Goal: Task Accomplishment & Management: Use online tool/utility

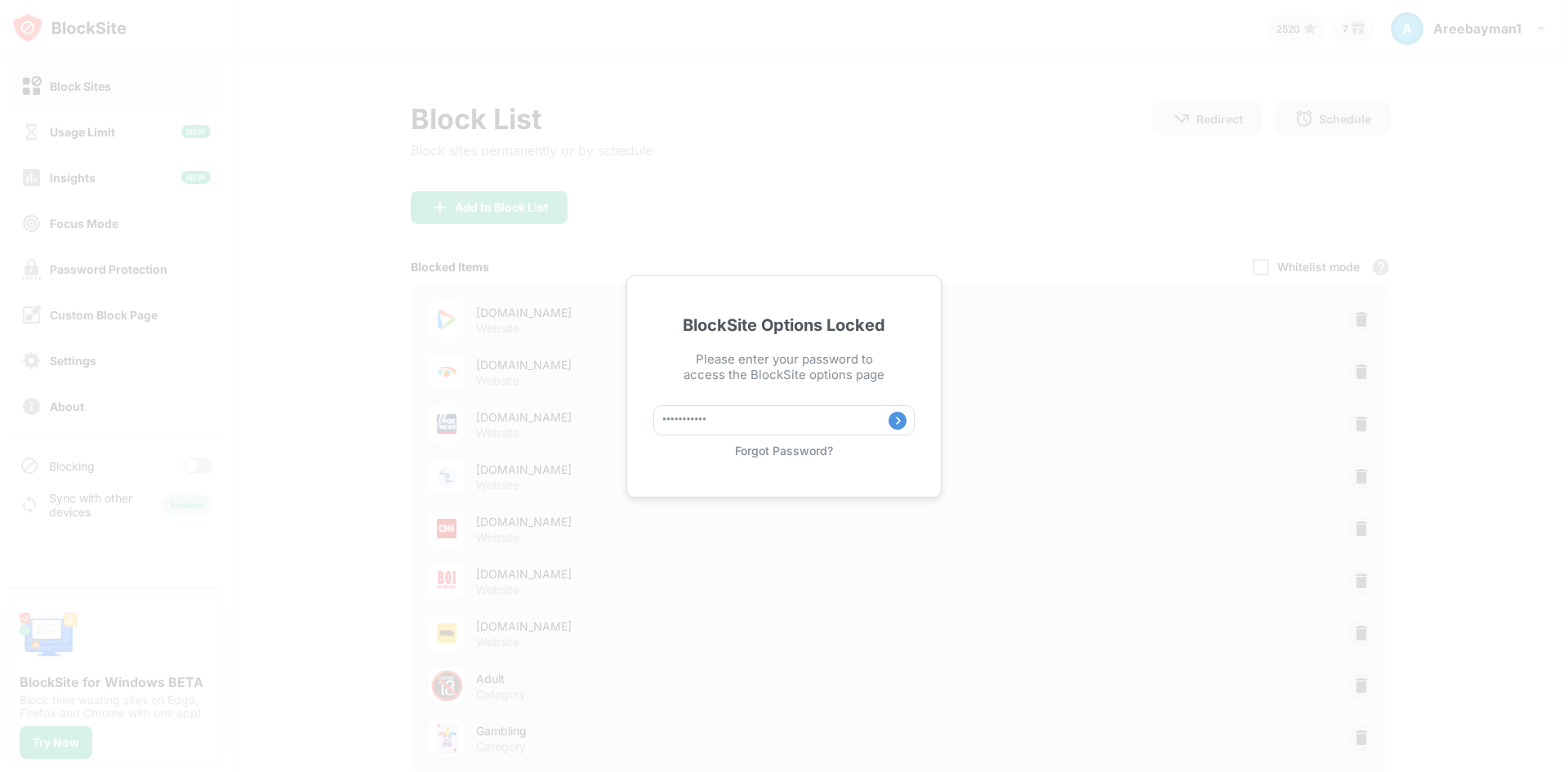
type input "**********"
click at [896, 420] on img at bounding box center [897, 420] width 18 height 18
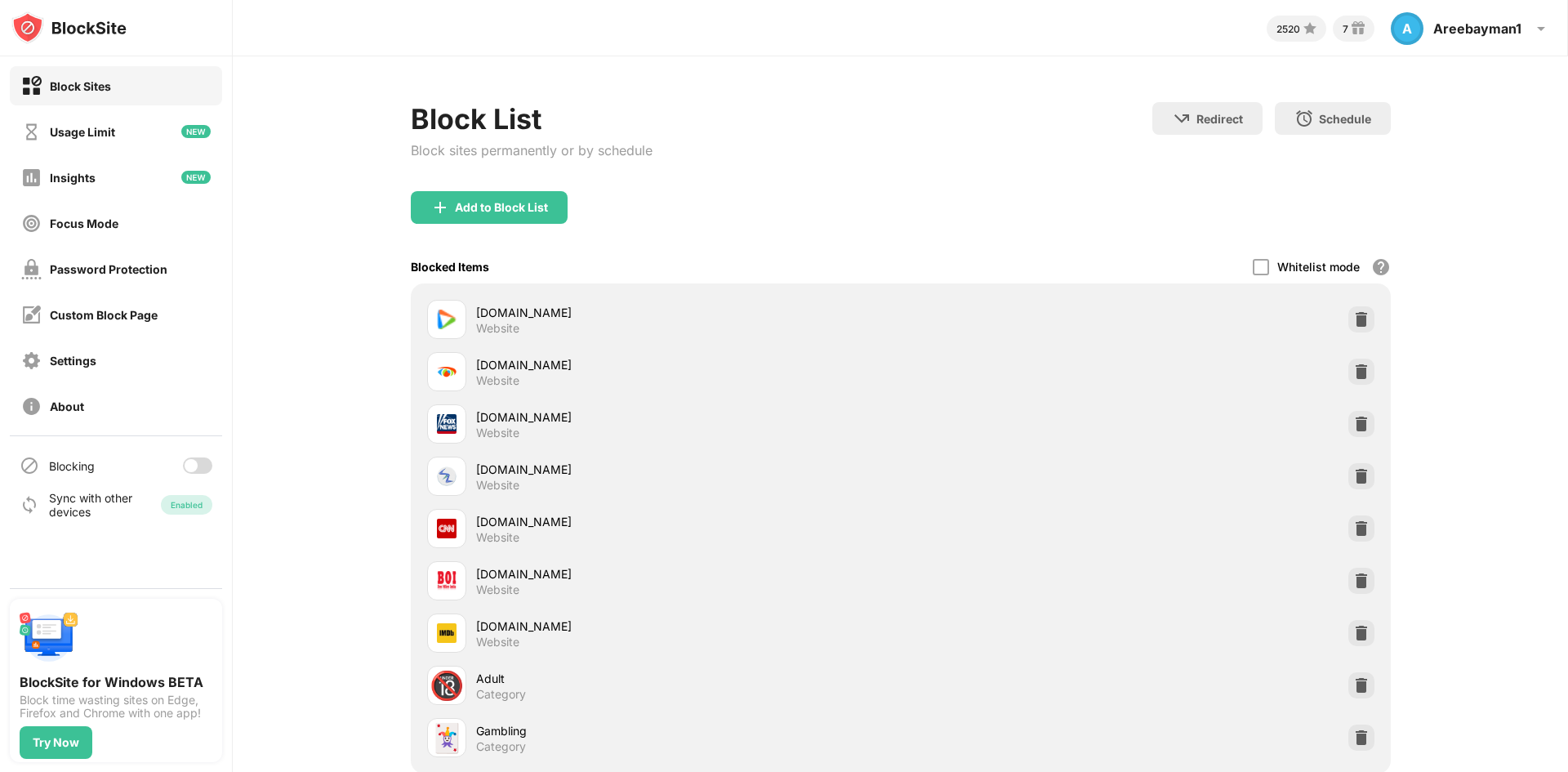
click at [203, 470] on div at bounding box center [198, 465] width 30 height 16
click at [544, 150] on div "Block sites permanently or by schedule" at bounding box center [532, 150] width 241 height 16
